Goal: Complete application form

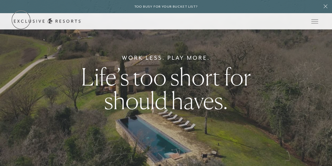
click at [0, 0] on link "Get Started" at bounding box center [0, 0] width 0 height 0
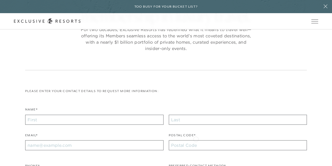
scroll to position [79, 0]
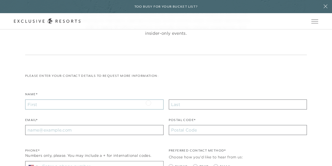
click at [148, 102] on input "Name*" at bounding box center [94, 104] width 139 height 10
type input "[PERSON_NAME]"
type input "[PERSON_NAME][EMAIL_ADDRESS][PERSON_NAME][DOMAIN_NAME]"
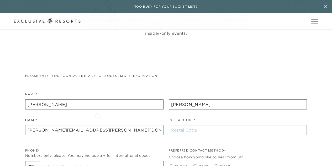
type input "29651"
type input "[PHONE_NUMBER]"
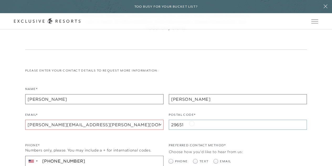
click at [192, 123] on input "29651" at bounding box center [238, 125] width 139 height 10
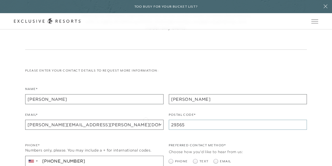
type input "29365"
click at [146, 120] on input "[PERSON_NAME][EMAIL_ADDRESS][PERSON_NAME][DOMAIN_NAME]" at bounding box center [94, 125] width 139 height 10
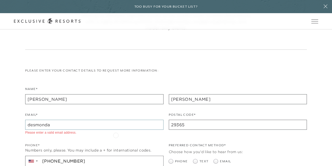
type input "[EMAIL_ADDRESS][DOMAIN_NAME]"
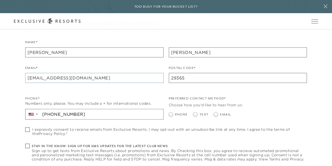
scroll to position [137, 0]
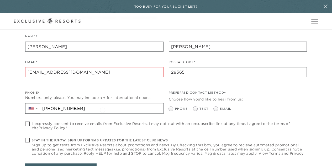
click at [103, 110] on input "[PHONE_NUMBER]" at bounding box center [101, 108] width 123 height 10
click at [113, 107] on input "[PHONE_NUMBER]" at bounding box center [101, 108] width 123 height 10
type input "[PHONE_NUMBER]"
click at [173, 109] on span at bounding box center [172, 108] width 6 height 4
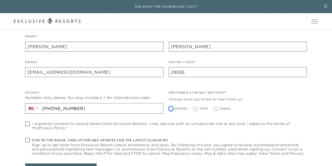
radio input "true"
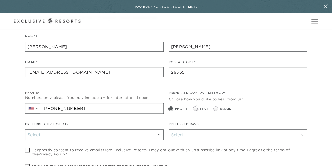
click at [197, 107] on span at bounding box center [195, 108] width 4 height 4
radio input "true"
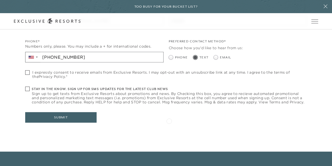
scroll to position [189, 0]
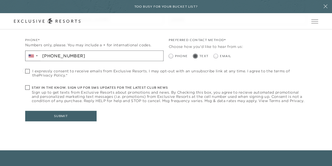
click at [25, 70] on span at bounding box center [27, 71] width 4 height 4
checkbox input "true"
click at [28, 86] on span at bounding box center [27, 87] width 4 height 4
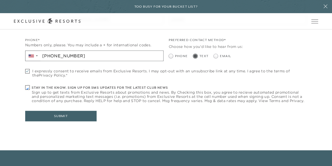
checkbox input "true"
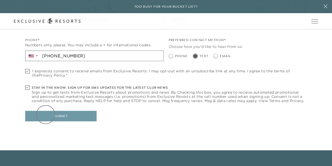
click at [46, 114] on button "Submit" at bounding box center [60, 116] width 71 height 11
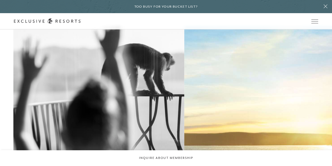
scroll to position [342, 0]
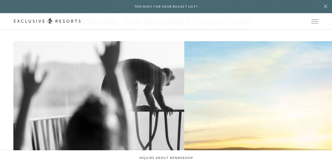
click at [0, 0] on h2 "Food & Wine" at bounding box center [0, 0] width 0 height 0
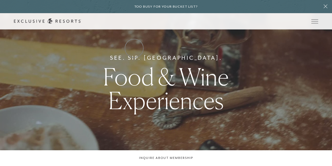
click at [0, 0] on link "Residence Collection" at bounding box center [0, 0] width 0 height 0
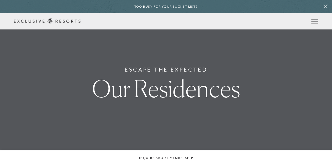
click at [0, 0] on link "Residence Collection" at bounding box center [0, 0] width 0 height 0
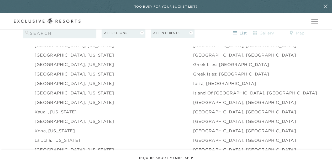
scroll to position [578, 0]
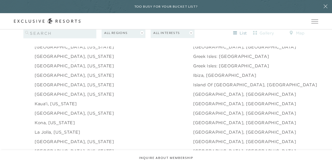
click at [74, 63] on link "[GEOGRAPHIC_DATA], [US_STATE]" at bounding box center [74, 66] width 79 height 6
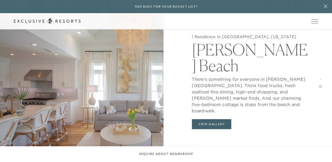
scroll to position [736, 0]
click at [218, 119] on button "View Gallery" at bounding box center [211, 124] width 39 height 10
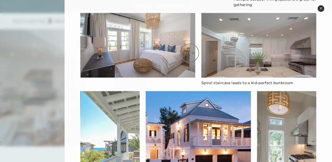
scroll to position [184, 0]
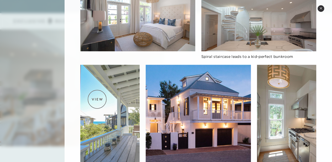
click at [97, 99] on img at bounding box center [109, 118] width 59 height 106
click at [98, 99] on img at bounding box center [109, 118] width 59 height 106
click at [96, 126] on img at bounding box center [109, 118] width 59 height 106
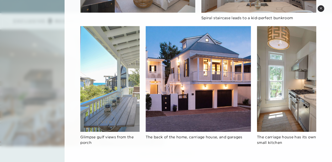
scroll to position [226, 0]
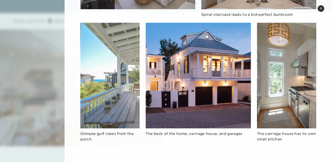
click at [107, 116] on img at bounding box center [109, 76] width 59 height 106
click at [111, 103] on img at bounding box center [109, 76] width 59 height 106
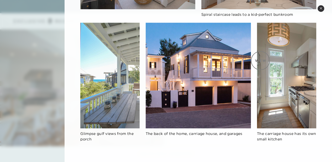
click at [261, 60] on img at bounding box center [286, 76] width 59 height 106
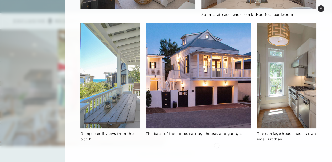
scroll to position [173, 0]
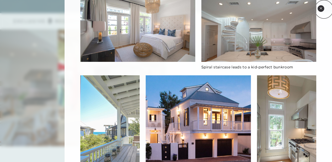
click at [323, 9] on button "Close quickview" at bounding box center [321, 8] width 7 height 7
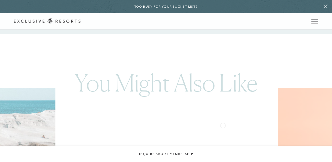
scroll to position [1134, 0]
